Goal: Transaction & Acquisition: Book appointment/travel/reservation

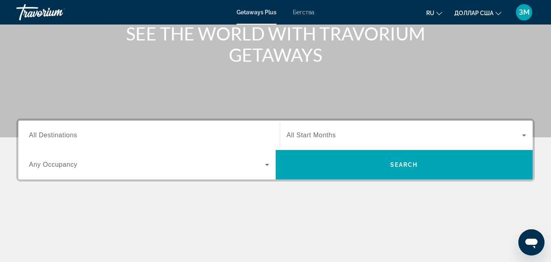
scroll to position [163, 0]
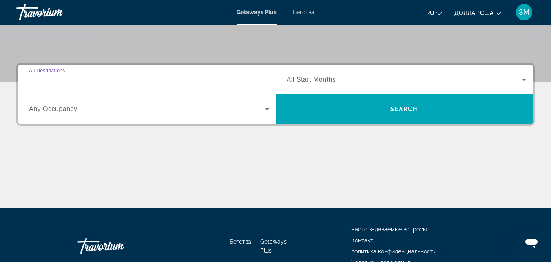
click at [140, 79] on input "Destination All Destinations" at bounding box center [149, 80] width 240 height 10
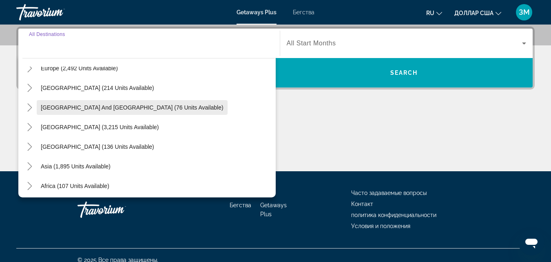
scroll to position [122, 0]
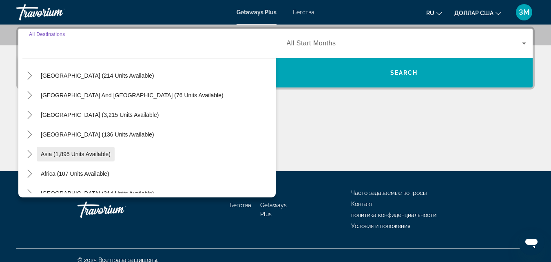
click at [86, 152] on span "Asia (1,895 units available)" at bounding box center [76, 154] width 70 height 7
type input "**********"
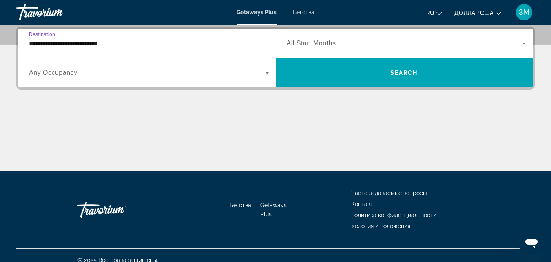
click at [151, 72] on span "Виджет поиска" at bounding box center [147, 73] width 236 height 10
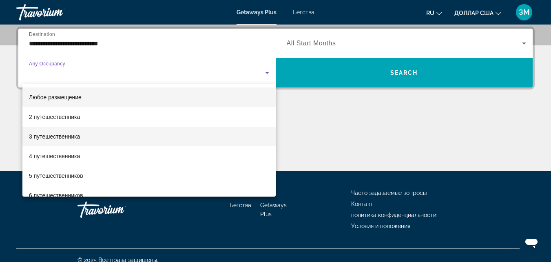
scroll to position [41, 0]
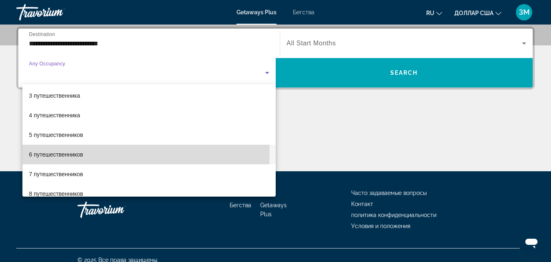
click at [77, 154] on font "6 путешественников" at bounding box center [56, 154] width 54 height 7
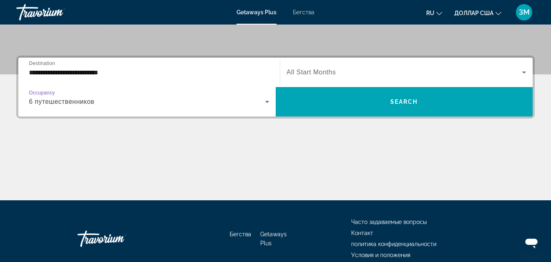
scroll to position [159, 0]
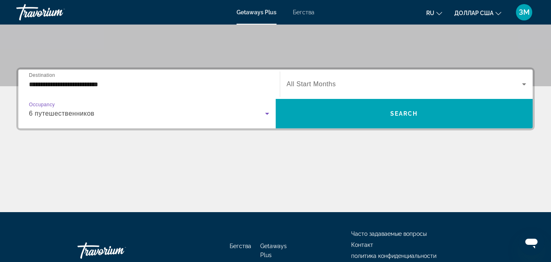
click at [355, 80] on span "Виджет поиска" at bounding box center [405, 84] width 236 height 10
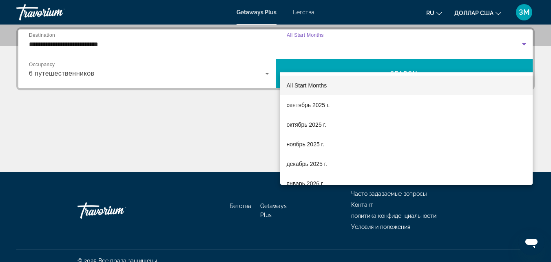
scroll to position [199, 0]
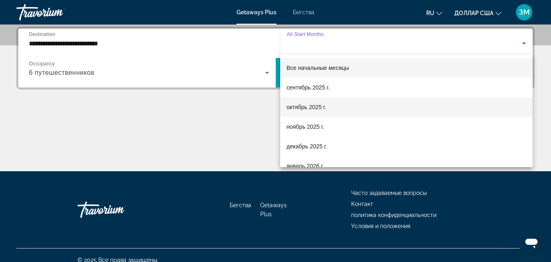
click at [301, 105] on font "октябрь 2025 г." at bounding box center [307, 107] width 40 height 7
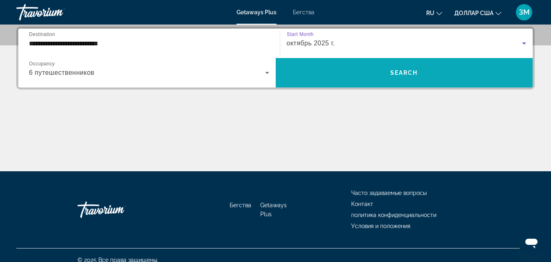
click at [382, 73] on span "Виджет поиска" at bounding box center [404, 73] width 257 height 20
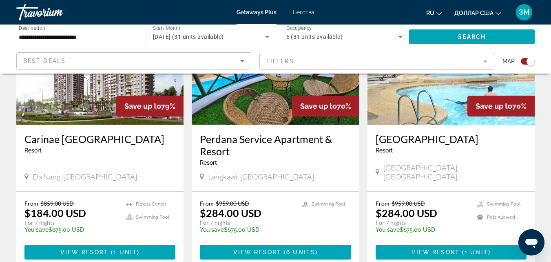
scroll to position [403, 0]
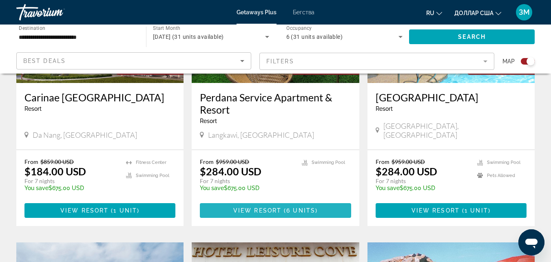
click at [303, 206] on span "Основное содержание" at bounding box center [275, 210] width 151 height 20
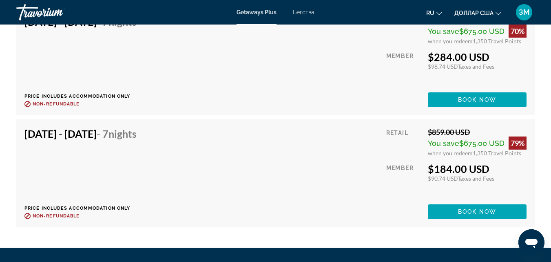
scroll to position [1783, 0]
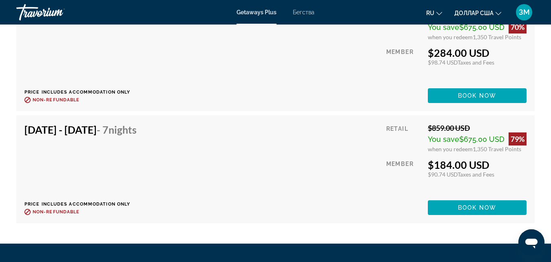
click at [91, 123] on h4 "Oct 31, 2025 - Nov 7, 2025 - 7 Nights" at bounding box center [80, 129] width 112 height 12
click at [266, 139] on div "Oct 31, 2025 - Nov 7, 2025 - 7 Nights Price includes accommodation only Refunda…" at bounding box center [275, 168] width 502 height 91
click at [450, 211] on span "Основное содержание" at bounding box center [477, 207] width 99 height 20
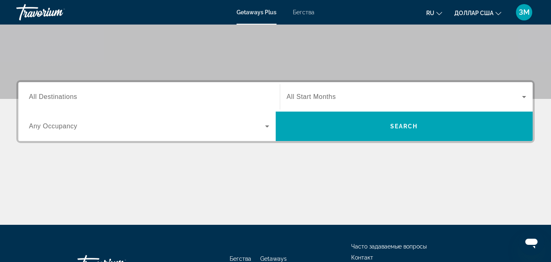
scroll to position [204, 0]
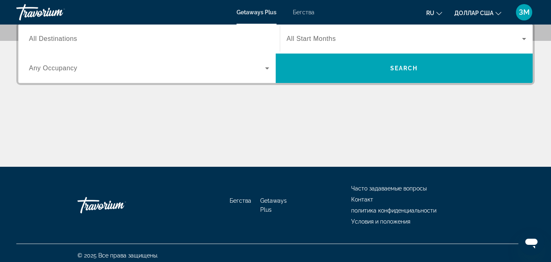
click at [100, 39] on input "Destination All Destinations" at bounding box center [149, 39] width 240 height 10
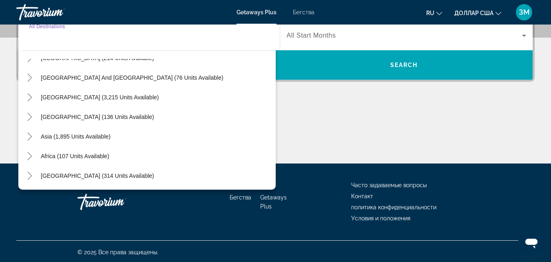
scroll to position [209, 0]
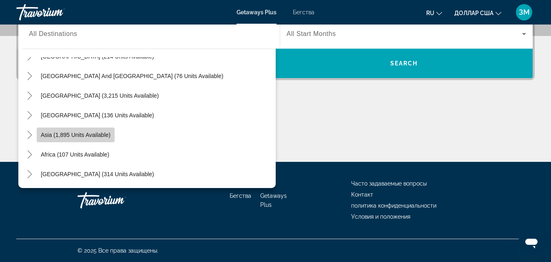
click at [76, 130] on span "Виджет поиска" at bounding box center [76, 135] width 78 height 20
type input "**********"
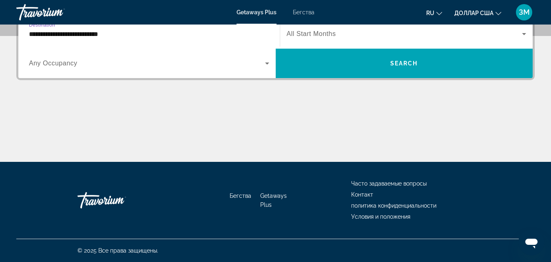
scroll to position [199, 0]
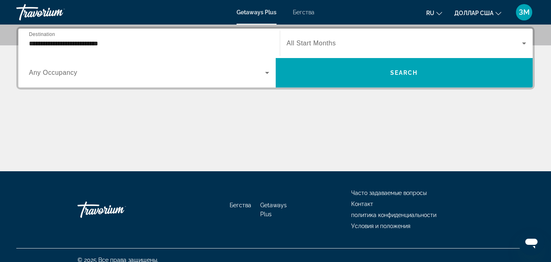
click at [129, 78] on div "Виджет поиска" at bounding box center [149, 72] width 240 height 23
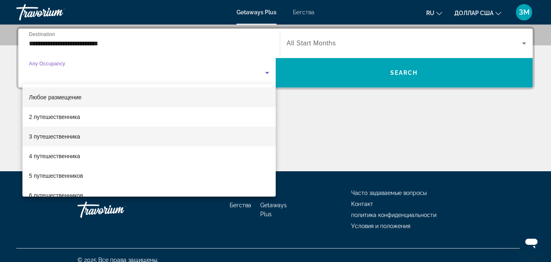
scroll to position [41, 0]
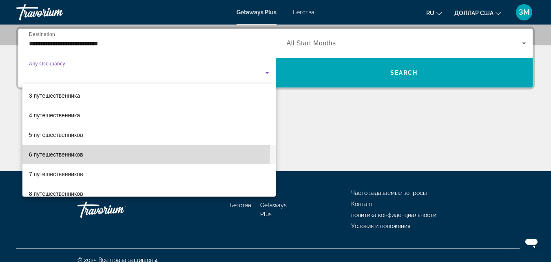
click at [59, 149] on mat-option "6 путешественников" at bounding box center [148, 154] width 253 height 20
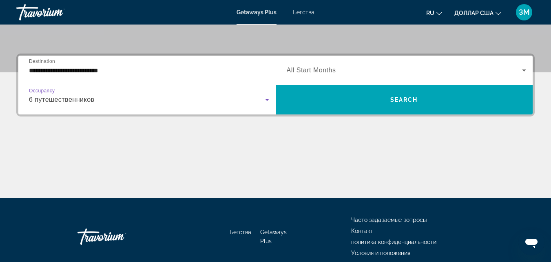
scroll to position [159, 0]
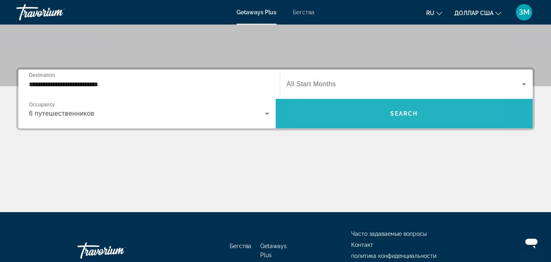
click at [362, 113] on span "Виджет поиска" at bounding box center [404, 114] width 257 height 20
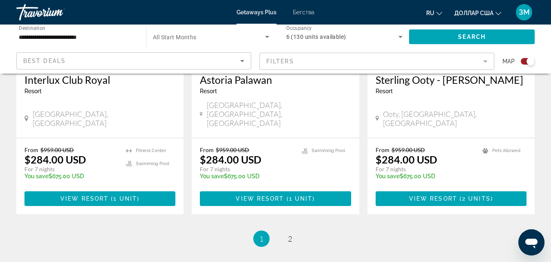
scroll to position [1305, 0]
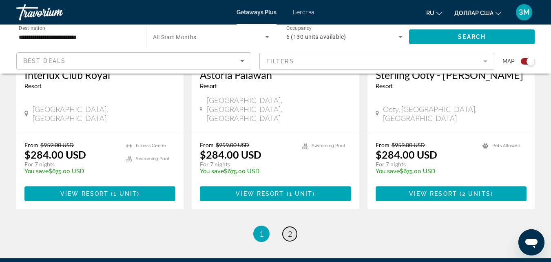
click at [294, 226] on link "page 2" at bounding box center [290, 233] width 14 height 14
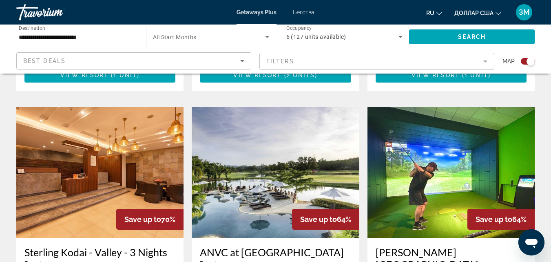
scroll to position [850, 0]
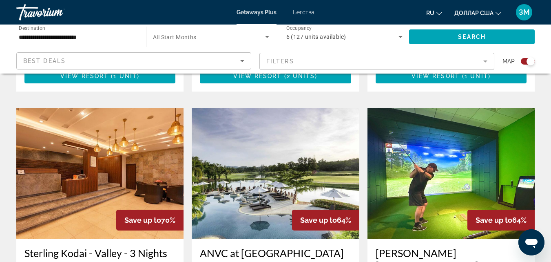
click at [267, 155] on img "Основное содержание" at bounding box center [275, 173] width 167 height 131
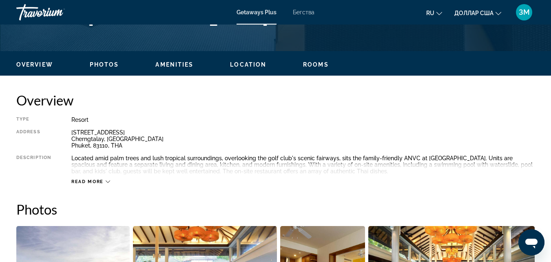
scroll to position [367, 0]
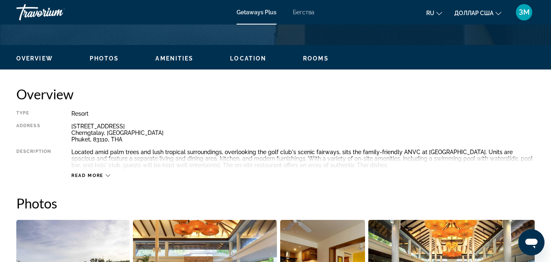
click at [100, 173] on span "Read more" at bounding box center [87, 175] width 32 height 5
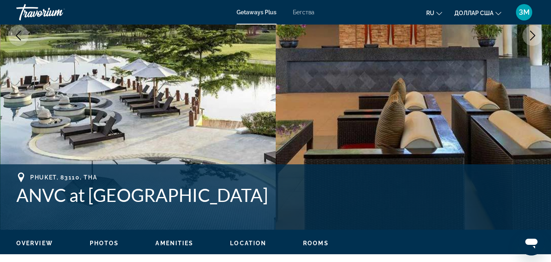
scroll to position [181, 0]
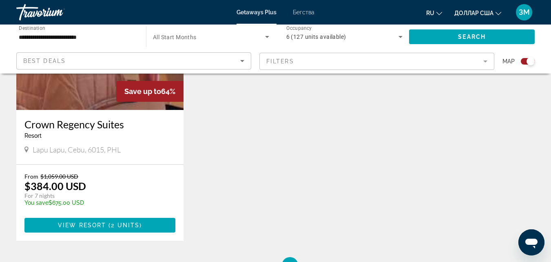
scroll to position [1305, 0]
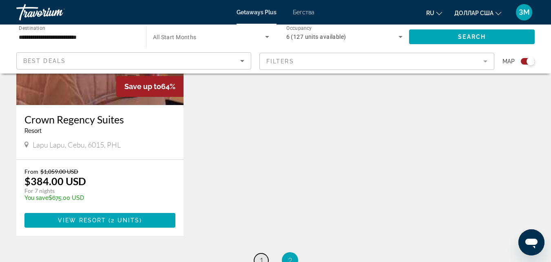
click at [261, 255] on span "1" at bounding box center [261, 259] width 4 height 9
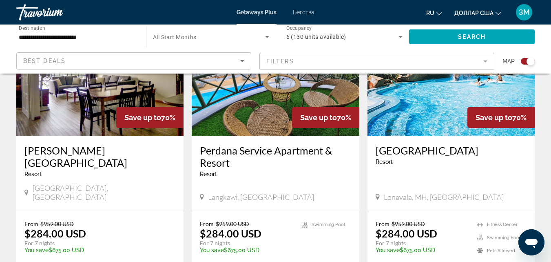
scroll to position [932, 0]
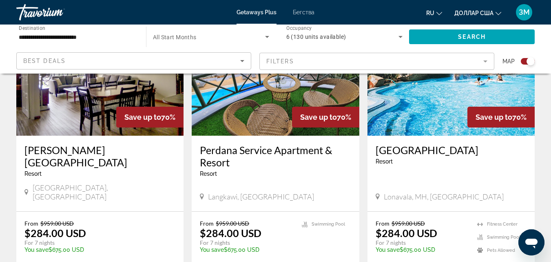
click at [278, 192] on div "Langkawi, [GEOGRAPHIC_DATA]" at bounding box center [275, 196] width 151 height 9
click at [248, 98] on img "Основное содержание" at bounding box center [275, 70] width 167 height 131
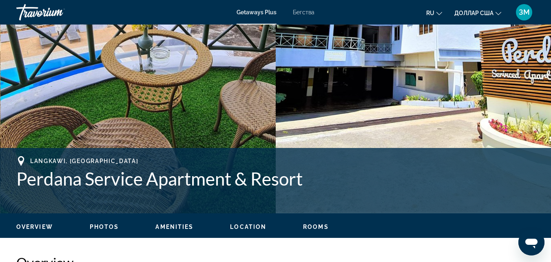
scroll to position [204, 0]
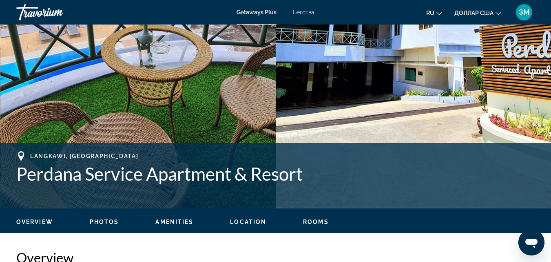
click at [523, 4] on button "Next image" at bounding box center [533, 14] width 20 height 20
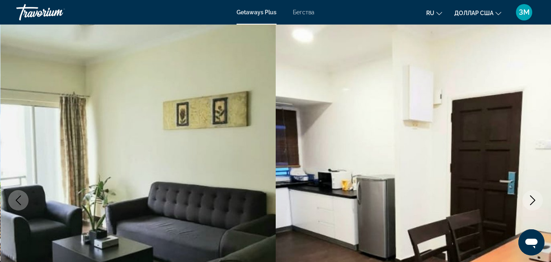
scroll to position [0, 0]
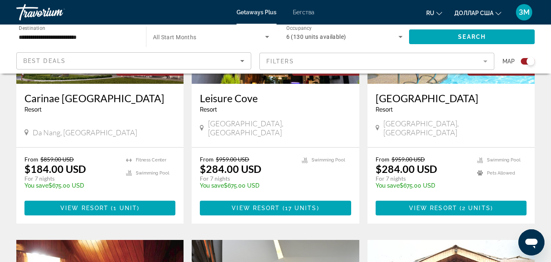
scroll to position [326, 0]
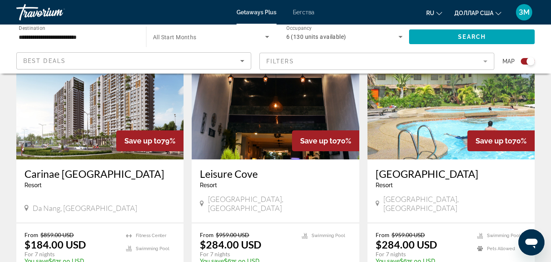
click at [273, 121] on img "Основное содержание" at bounding box center [275, 94] width 167 height 131
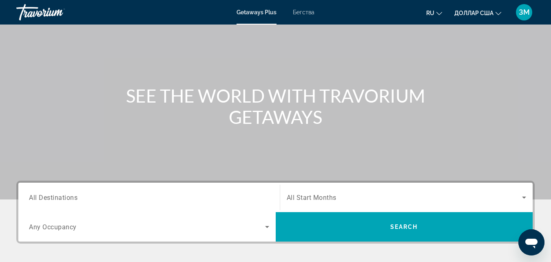
scroll to position [86, 0]
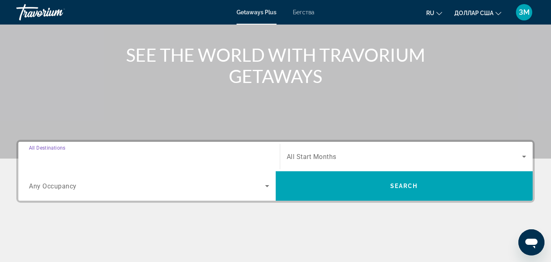
click at [85, 154] on input "Destination All Destinations" at bounding box center [149, 157] width 240 height 10
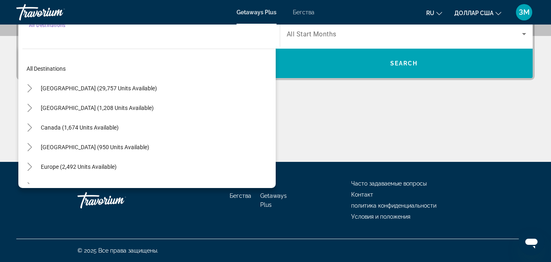
scroll to position [0, 0]
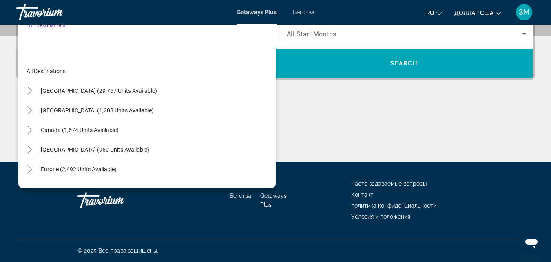
click at [418, 125] on div "Основное содержание" at bounding box center [275, 130] width 519 height 61
